Goal: Transaction & Acquisition: Purchase product/service

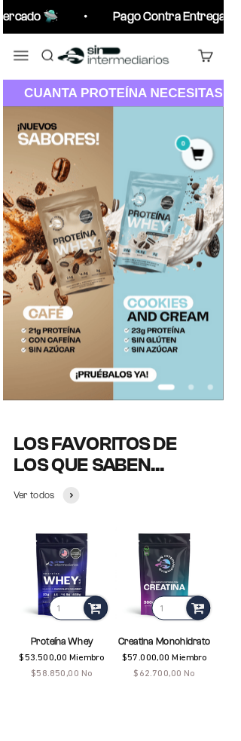
scroll to position [3, 0]
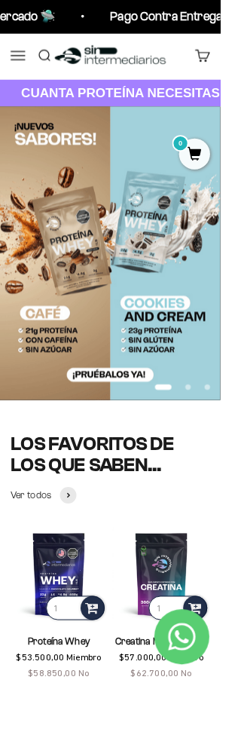
click at [15, 630] on img at bounding box center [64, 628] width 106 height 106
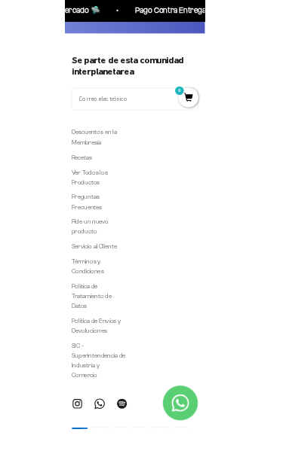
scroll to position [4739, 0]
